Goal: Transaction & Acquisition: Purchase product/service

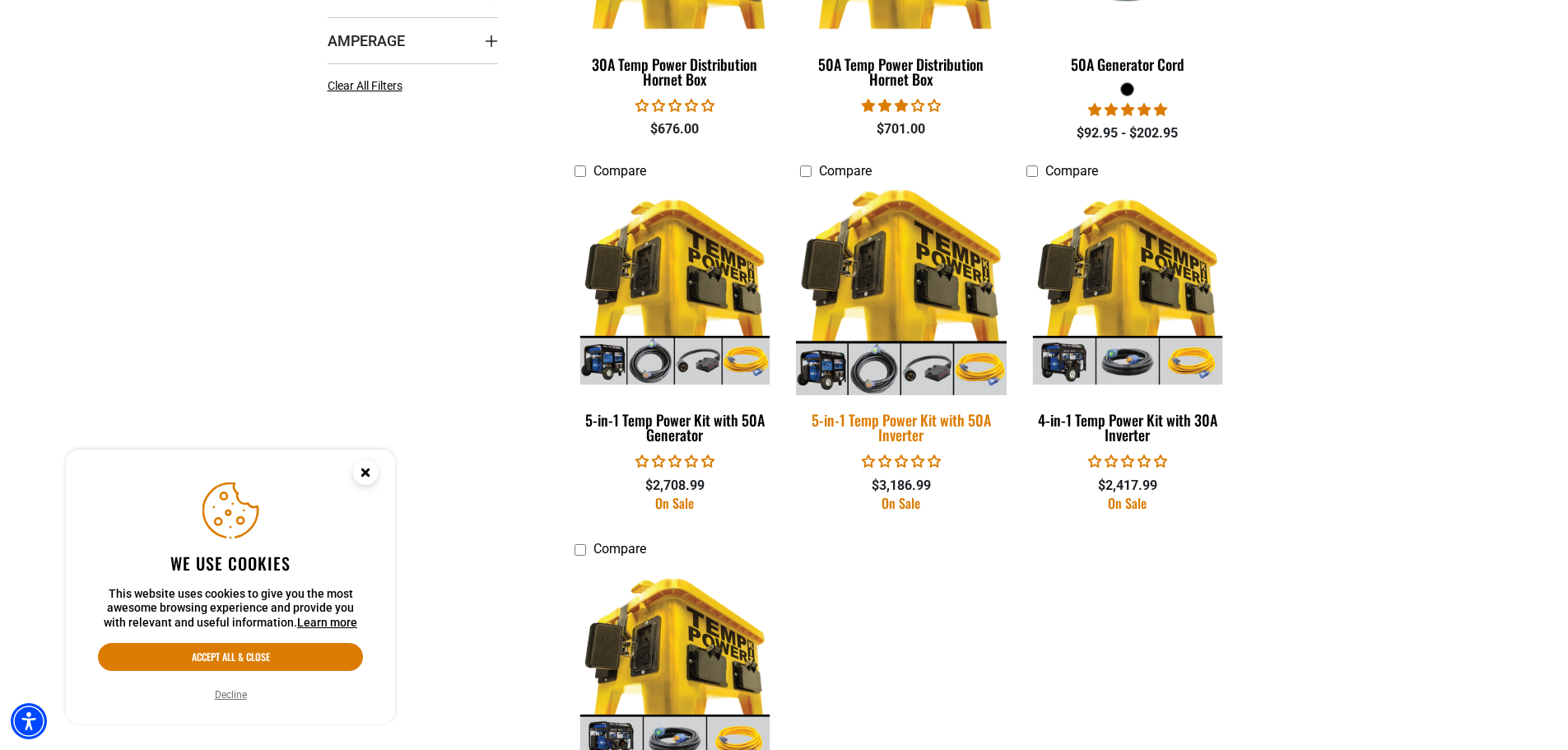
scroll to position [576, 0]
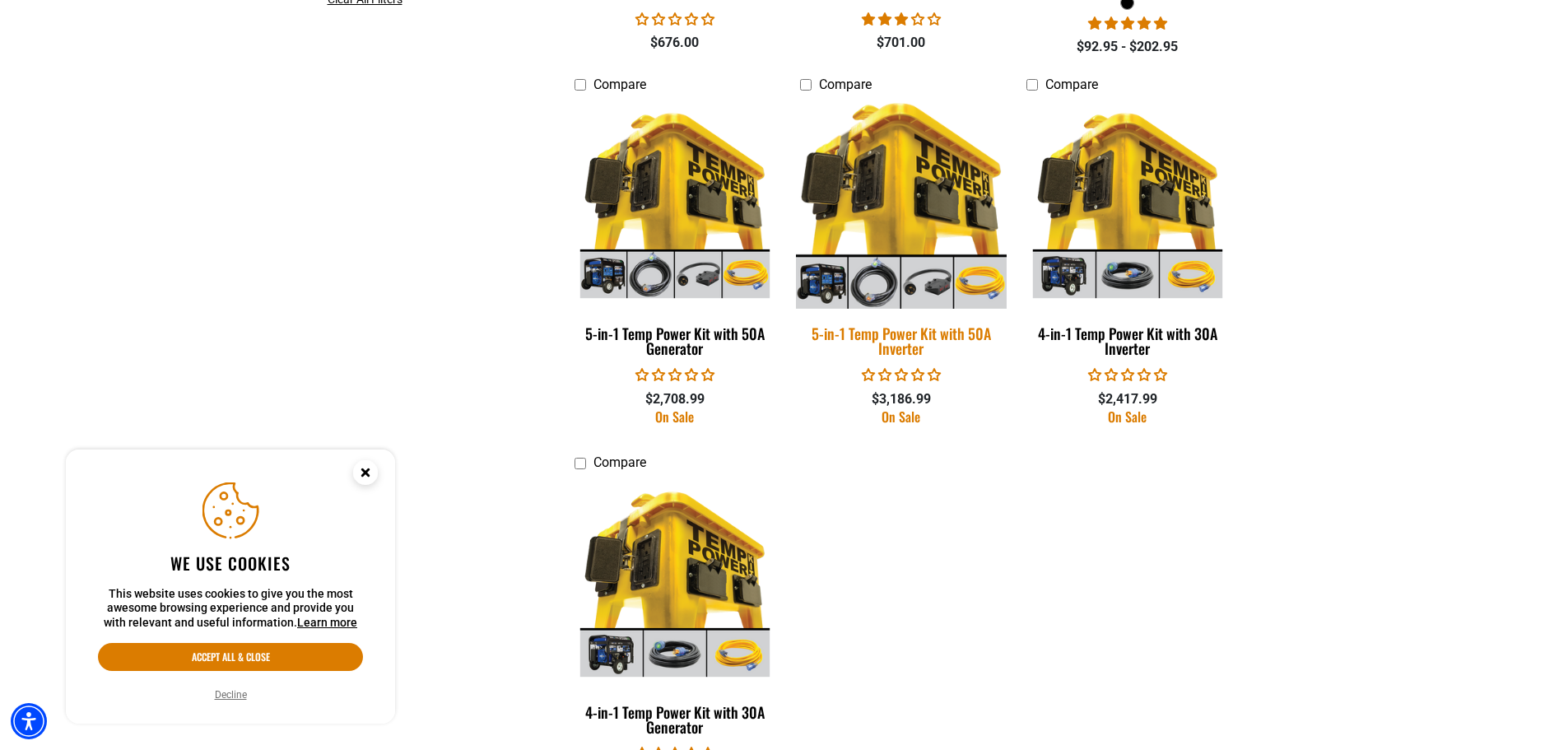
click at [907, 210] on img at bounding box center [901, 203] width 230 height 211
